Goal: Find specific page/section

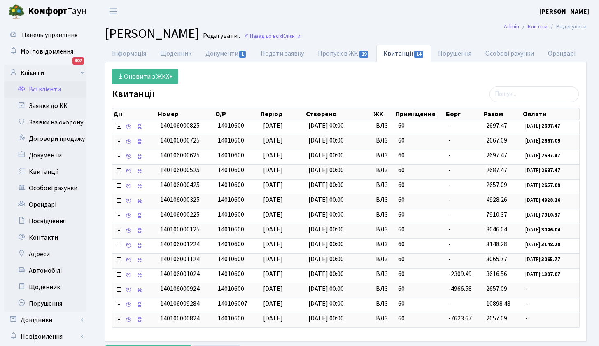
click at [48, 89] on link "Всі клієнти" at bounding box center [45, 89] width 82 height 16
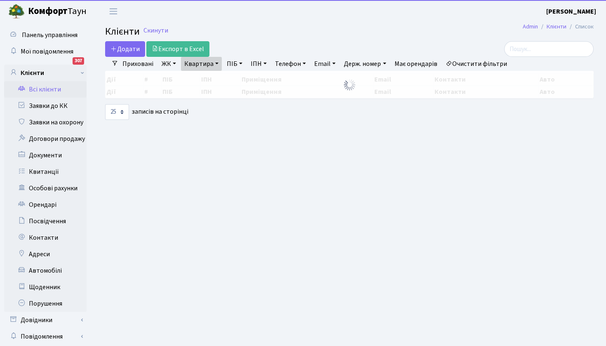
select select "25"
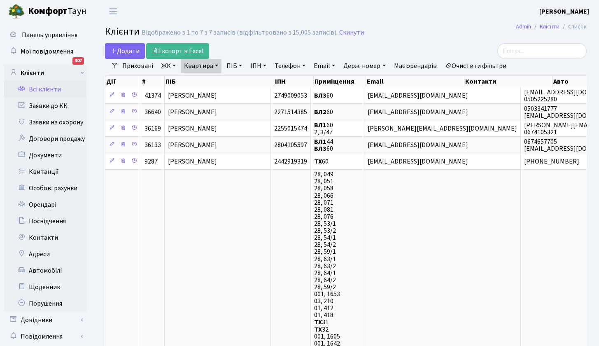
click at [220, 66] on link "Квартира" at bounding box center [201, 66] width 41 height 14
click at [238, 65] on link "ПІБ" at bounding box center [234, 66] width 22 height 14
type input "Олійник"
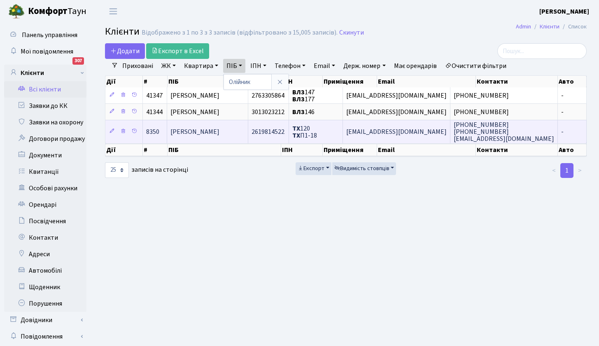
click at [339, 130] on td "ТХ 120 ТХ П1-18" at bounding box center [316, 131] width 54 height 23
